Goal: Navigation & Orientation: Find specific page/section

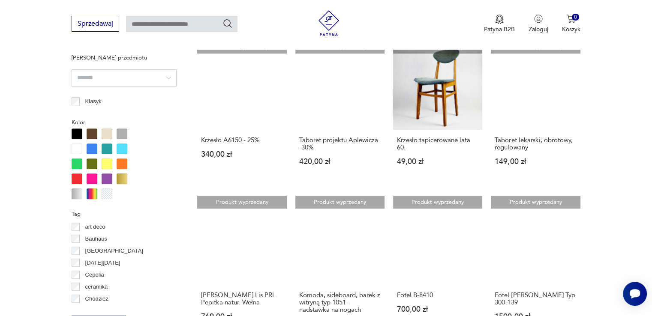
scroll to position [799, 0]
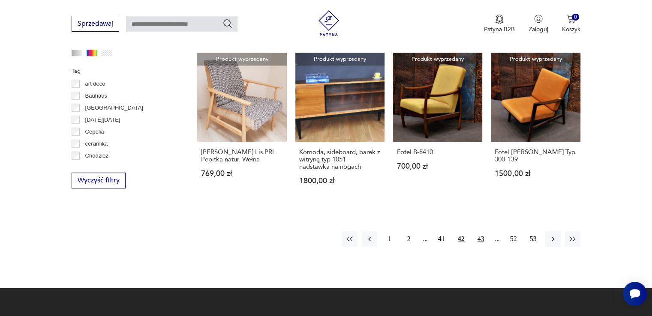
click at [480, 246] on button "43" at bounding box center [480, 238] width 15 height 15
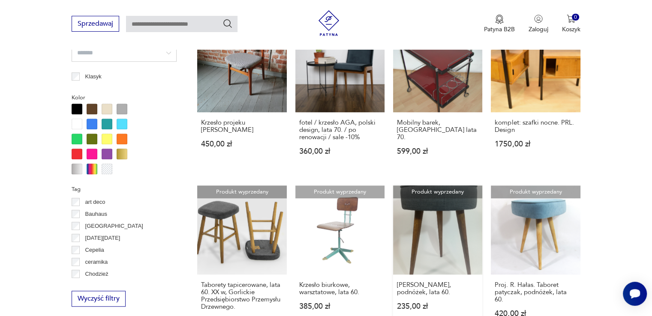
scroll to position [799, 0]
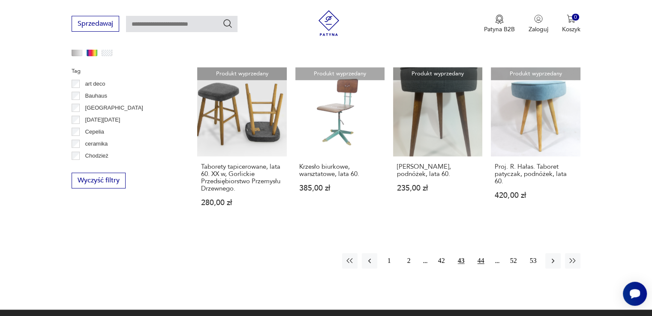
click at [482, 260] on button "44" at bounding box center [480, 260] width 15 height 15
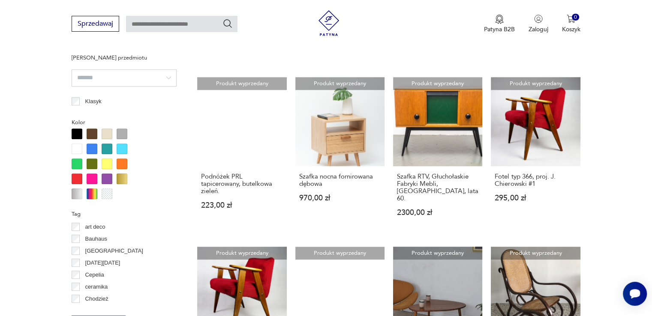
scroll to position [799, 0]
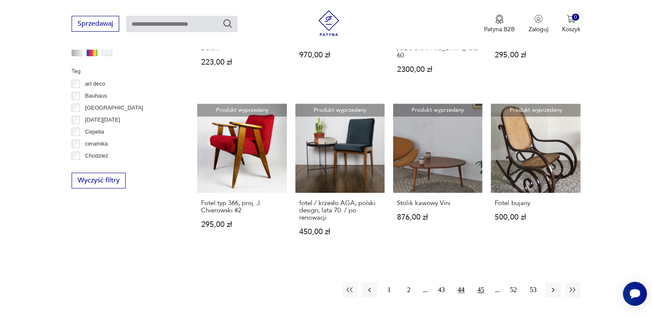
click at [476, 282] on button "45" at bounding box center [480, 289] width 15 height 15
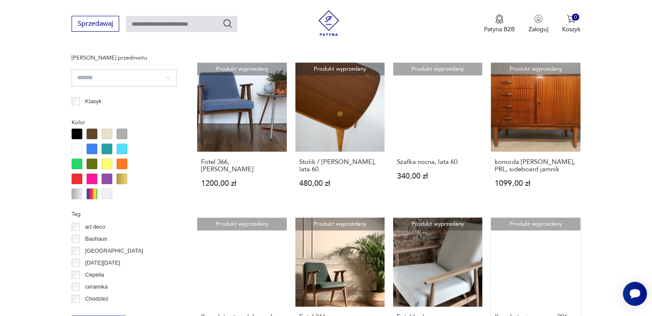
scroll to position [799, 0]
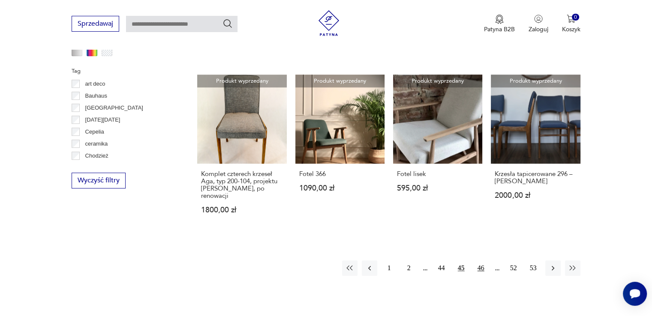
click at [483, 261] on button "46" at bounding box center [480, 268] width 15 height 15
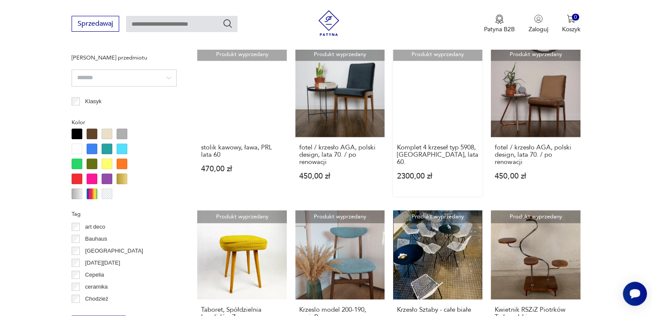
scroll to position [799, 0]
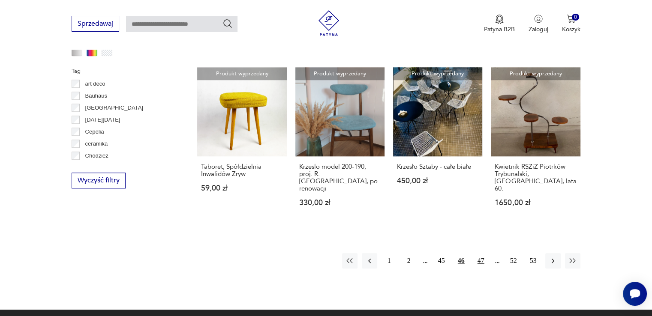
click at [477, 253] on button "47" at bounding box center [480, 260] width 15 height 15
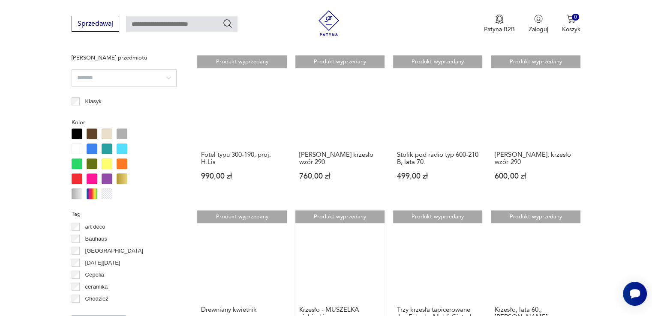
scroll to position [799, 0]
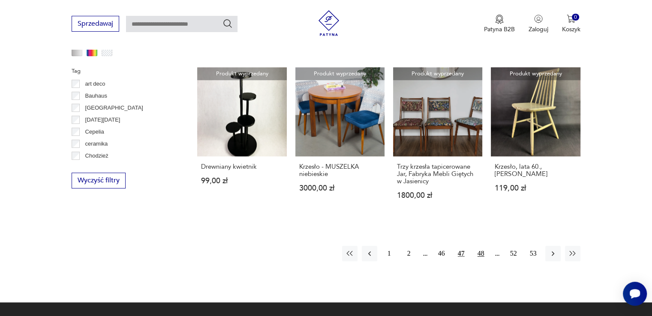
click at [479, 253] on button "48" at bounding box center [480, 253] width 15 height 15
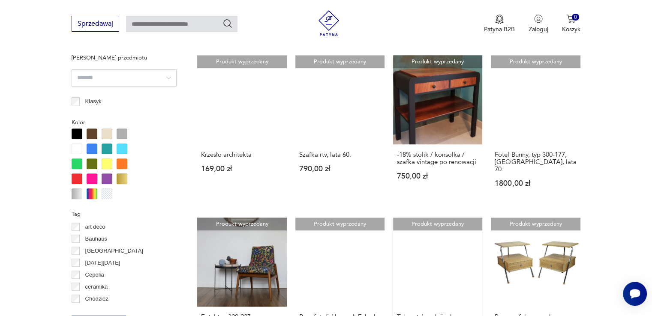
scroll to position [799, 0]
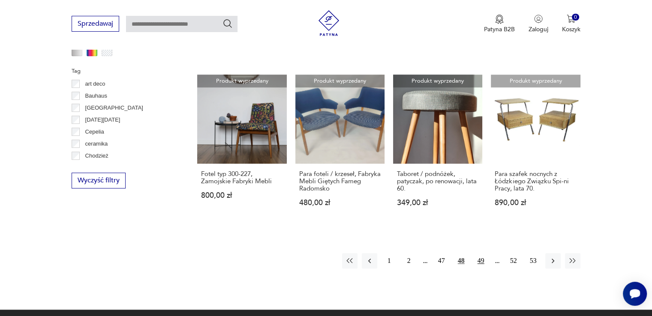
click at [484, 253] on button "49" at bounding box center [480, 260] width 15 height 15
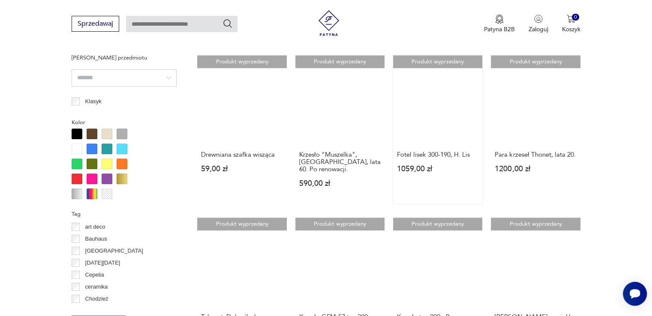
scroll to position [799, 0]
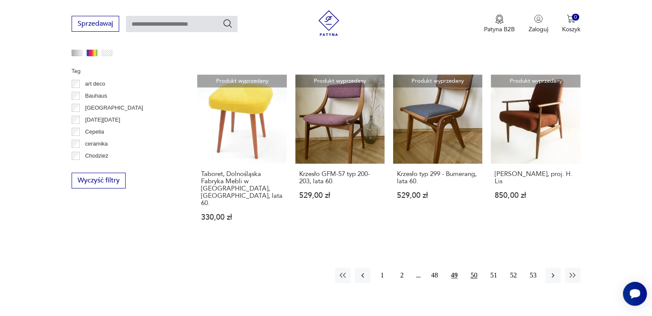
click at [475, 268] on button "50" at bounding box center [473, 275] width 15 height 15
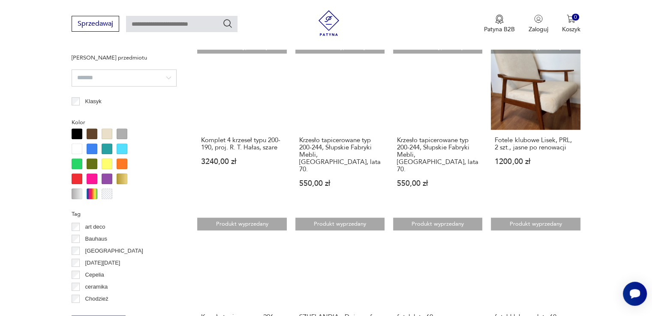
scroll to position [799, 0]
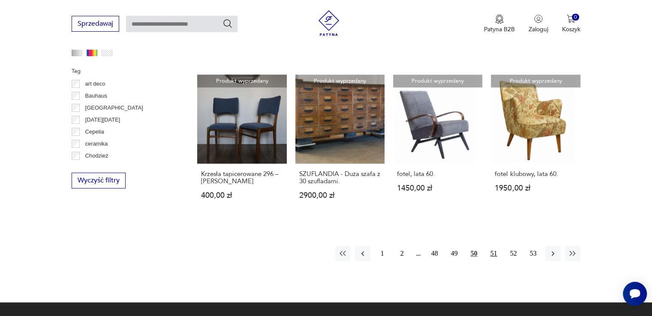
click at [491, 246] on button "51" at bounding box center [493, 253] width 15 height 15
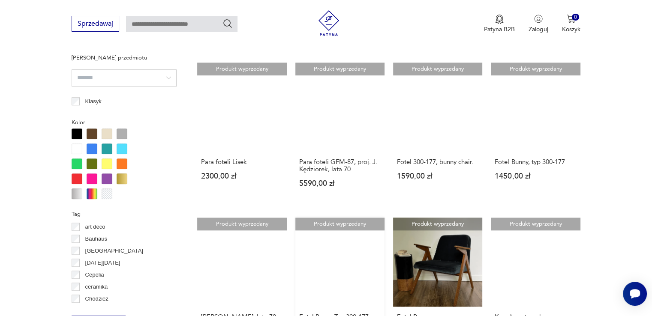
scroll to position [799, 0]
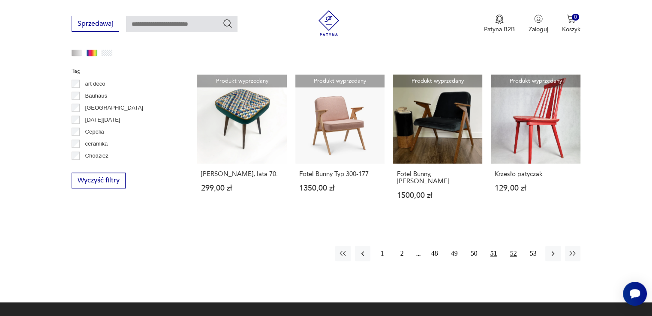
click at [510, 246] on button "52" at bounding box center [513, 253] width 15 height 15
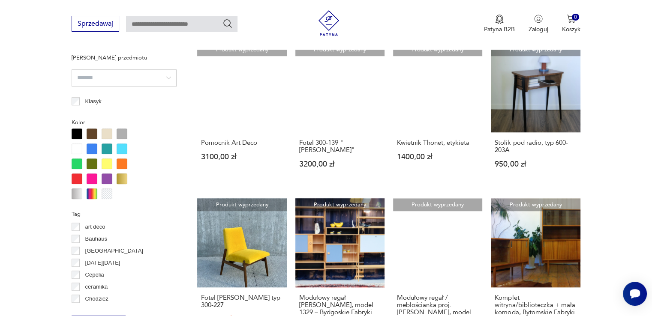
scroll to position [799, 0]
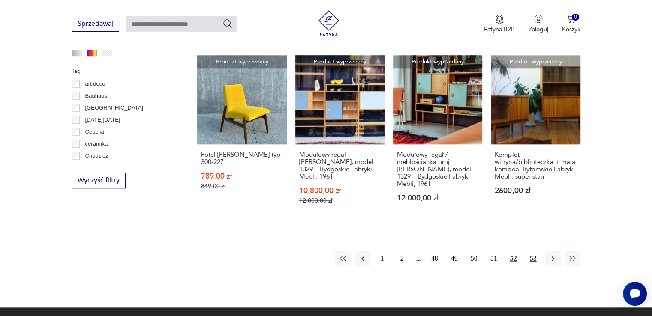
click at [533, 259] on button "53" at bounding box center [532, 258] width 15 height 15
